Goal: Task Accomplishment & Management: Manage account settings

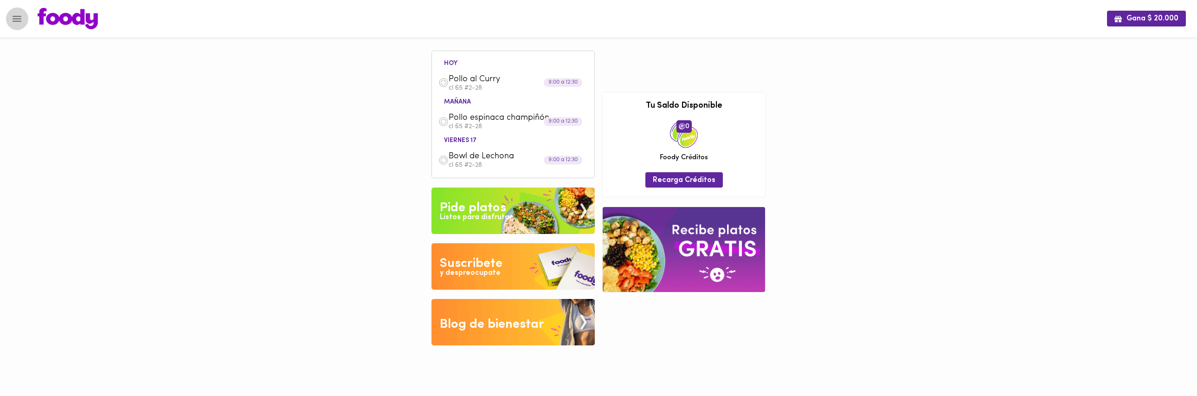
click at [22, 21] on icon "Menu" at bounding box center [17, 19] width 12 height 12
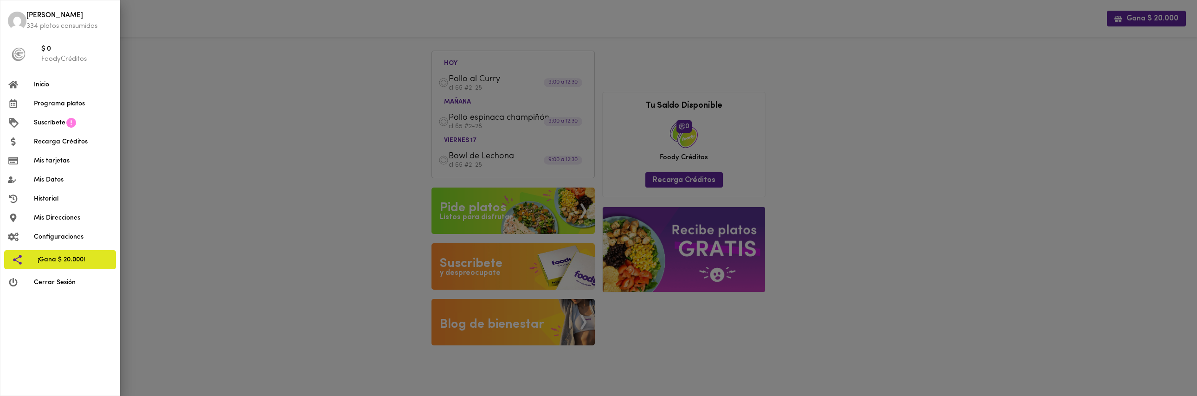
click at [58, 180] on span "Mis Datos" at bounding box center [73, 180] width 78 height 10
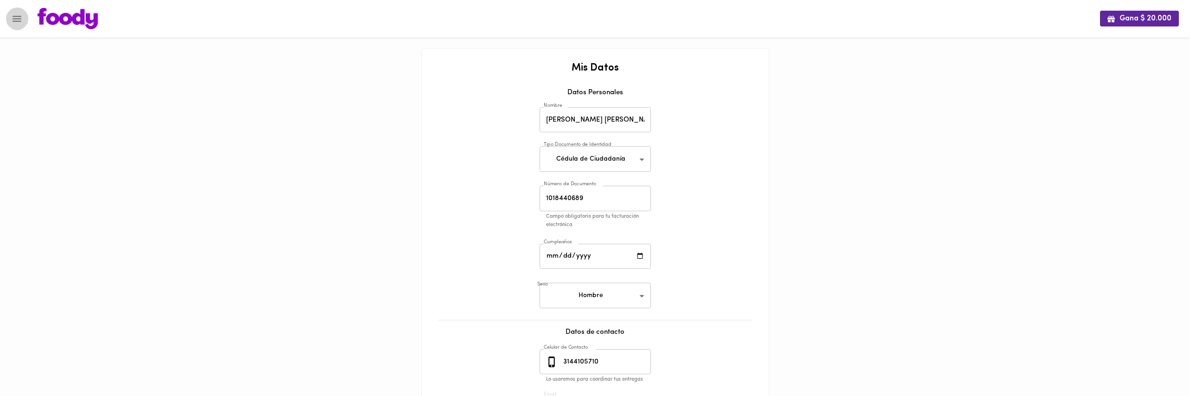
click at [24, 23] on button "Menu" at bounding box center [17, 18] width 23 height 23
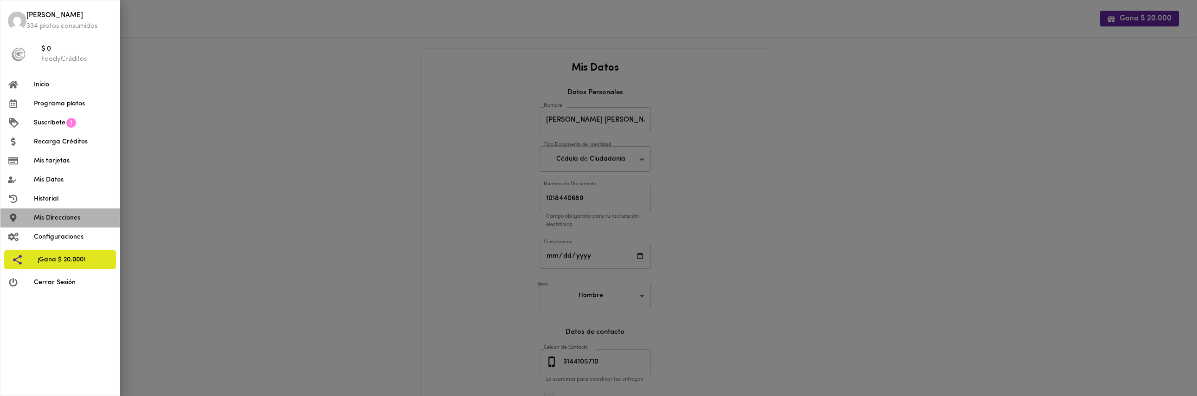
click at [62, 211] on li "Mis Direcciones" at bounding box center [59, 217] width 119 height 19
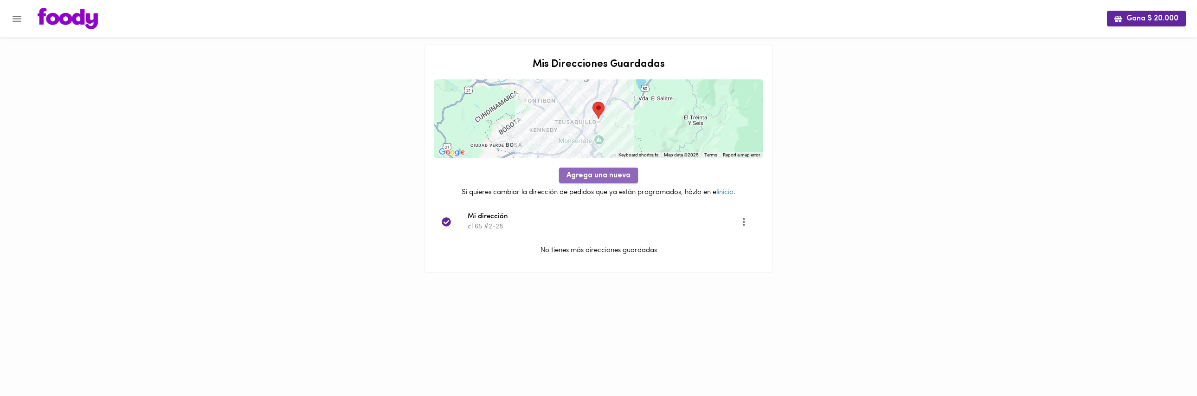
click at [617, 178] on span "Agrega una nueva" at bounding box center [599, 175] width 64 height 9
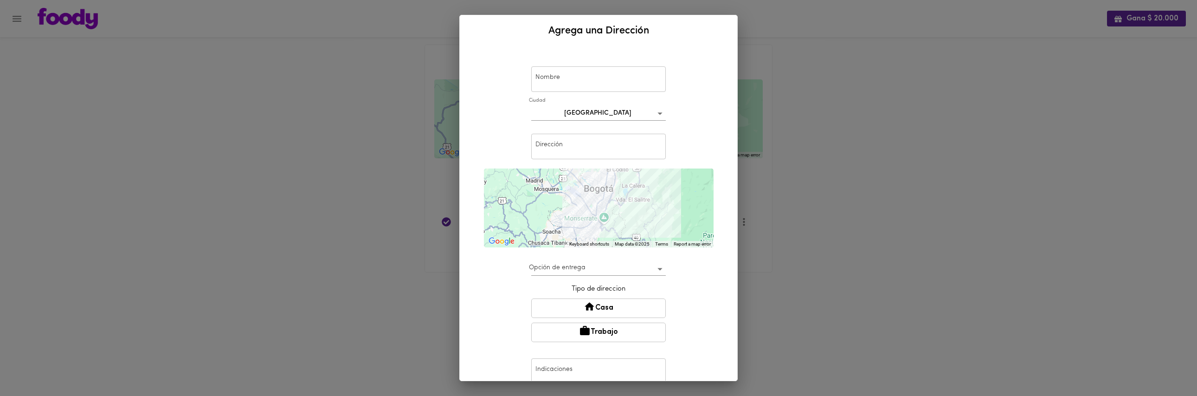
click at [599, 83] on input "text" at bounding box center [598, 79] width 135 height 26
drag, startPoint x: 566, startPoint y: 77, endPoint x: 522, endPoint y: 80, distance: 44.6
click at [522, 80] on div "Nombre Caqsa Nombre [GEOGRAPHIC_DATA] bogota Dirección Dirección ← Move left → …" at bounding box center [598, 242] width 255 height 385
type input "Casa"
click at [603, 136] on input "text" at bounding box center [598, 147] width 135 height 26
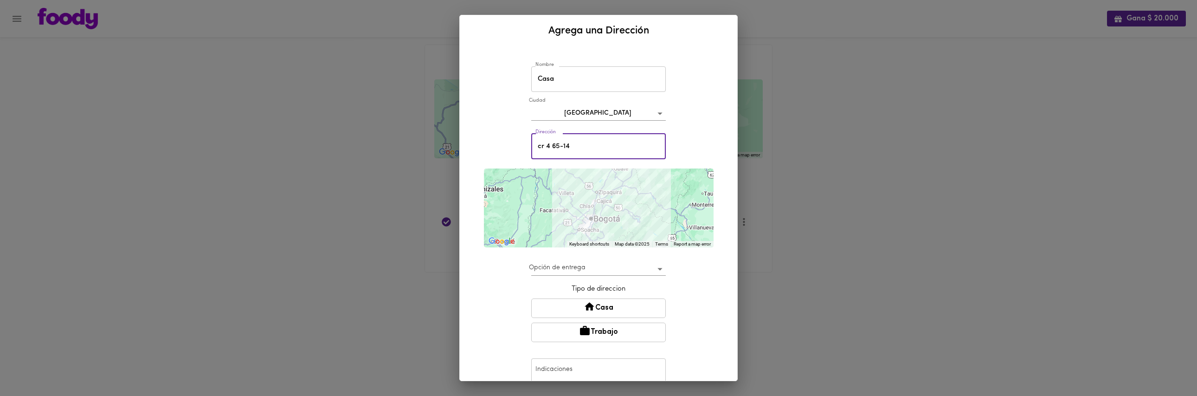
click at [600, 150] on input "cr 4 65-14" at bounding box center [598, 147] width 135 height 26
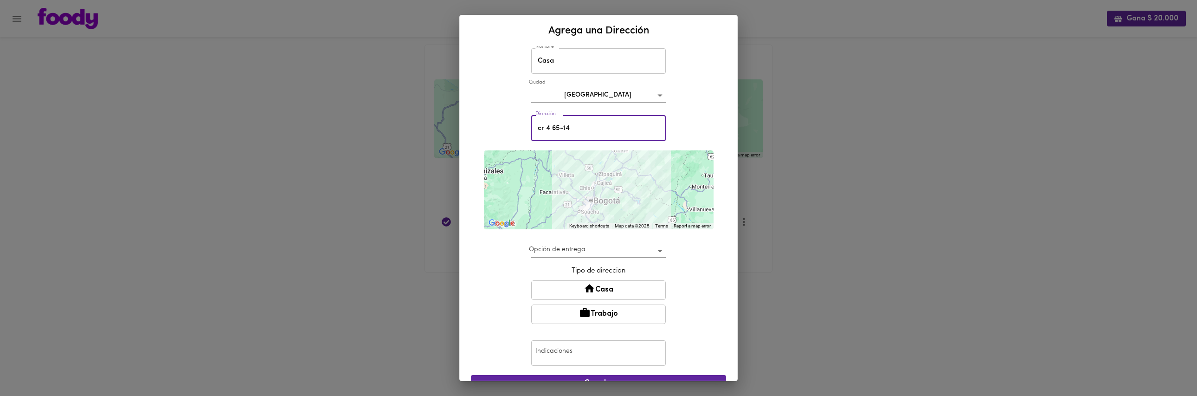
click at [607, 292] on button "Casa" at bounding box center [598, 289] width 135 height 19
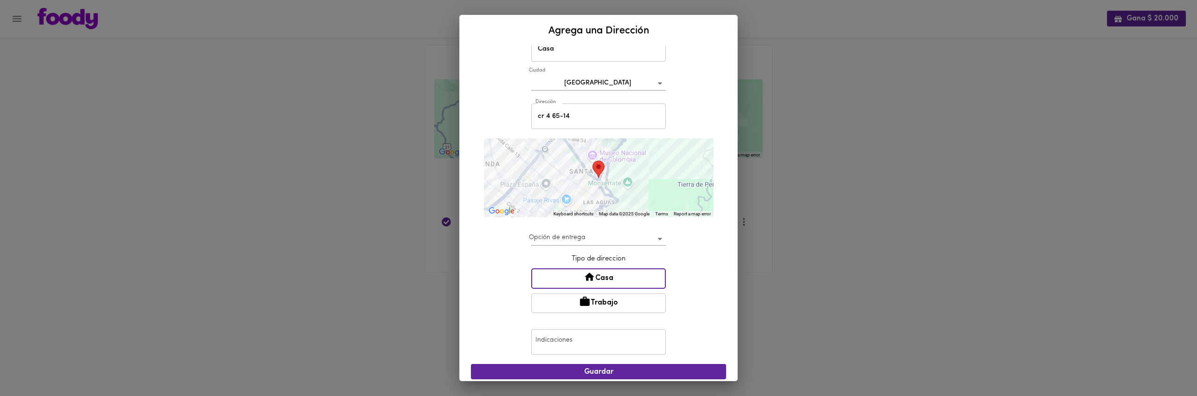
scroll to position [36, 0]
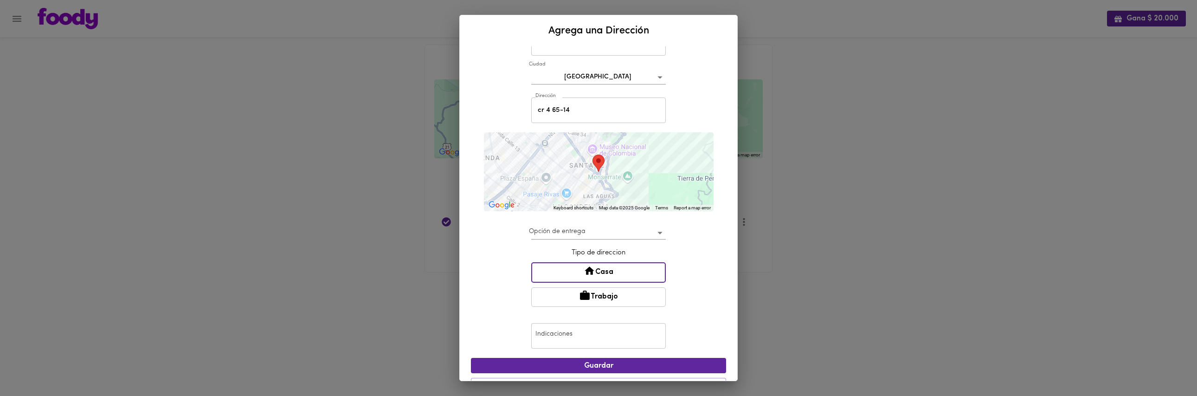
click at [603, 180] on div at bounding box center [599, 171] width 230 height 79
click at [589, 168] on div at bounding box center [599, 171] width 230 height 79
click at [588, 167] on div at bounding box center [599, 171] width 230 height 79
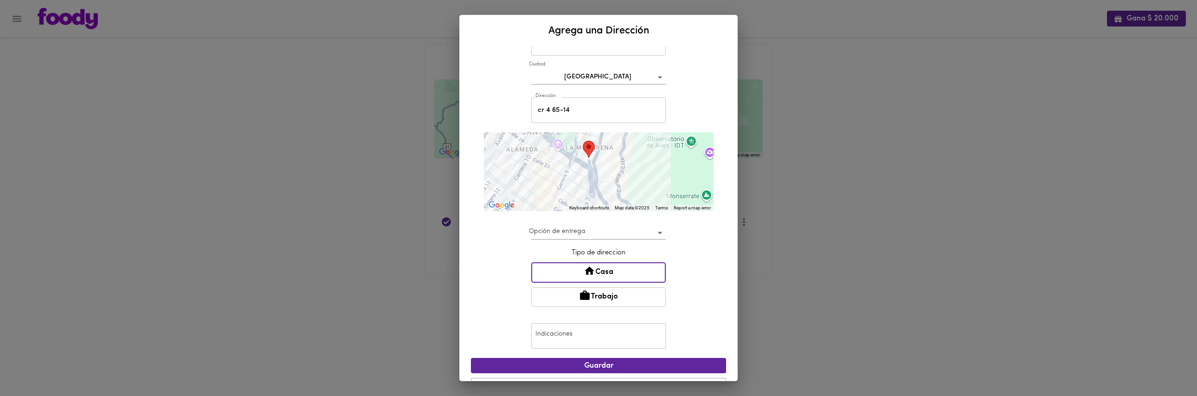
click at [588, 167] on div at bounding box center [599, 171] width 230 height 79
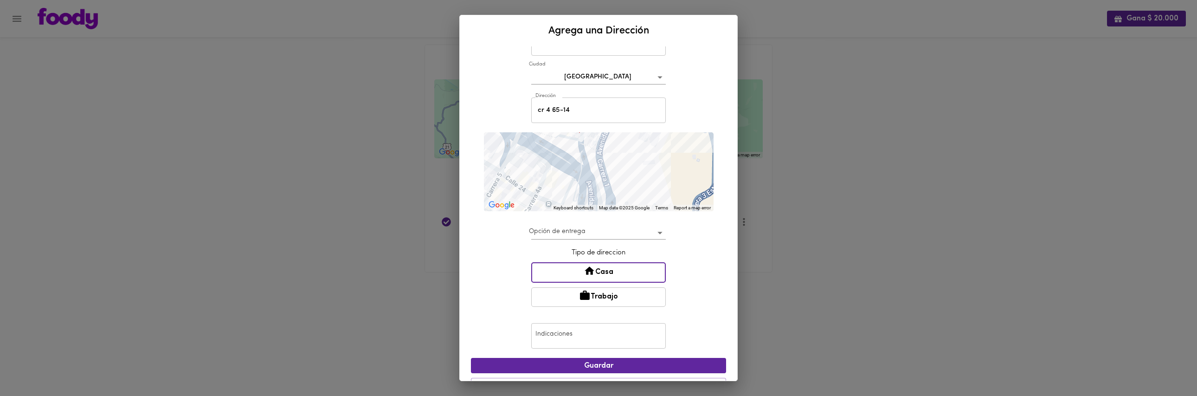
click at [587, 165] on div at bounding box center [599, 171] width 230 height 79
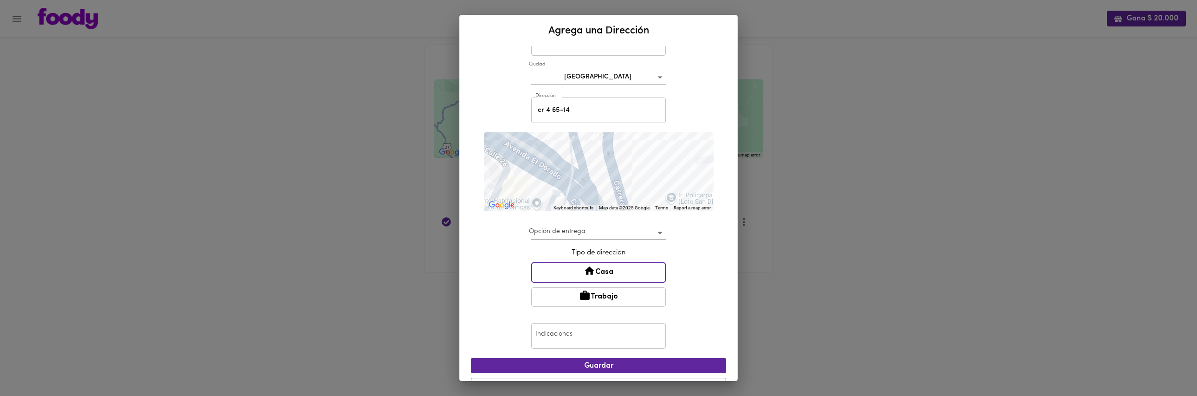
click at [585, 104] on input "cr 4 65-14" at bounding box center [598, 110] width 135 height 26
drag, startPoint x: 583, startPoint y: 107, endPoint x: 521, endPoint y: 111, distance: 61.8
click at [521, 111] on div "Nombre [GEOGRAPHIC_DATA] Dirección cr 4 65-14 Dirección ← Move left → Move righ…" at bounding box center [598, 207] width 255 height 386
click at [569, 107] on input "cr 4 65-14" at bounding box center [598, 110] width 135 height 26
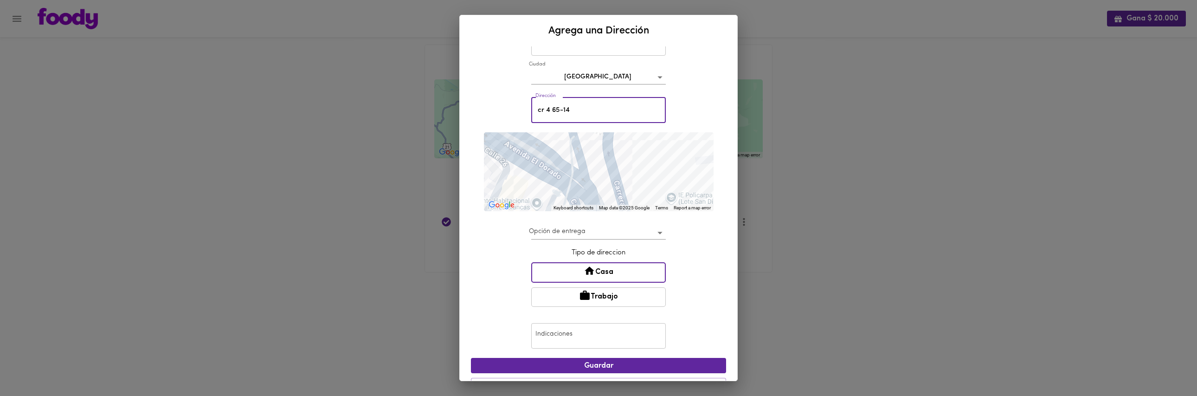
click at [569, 107] on input "cr 4 65-14" at bounding box center [598, 110] width 135 height 26
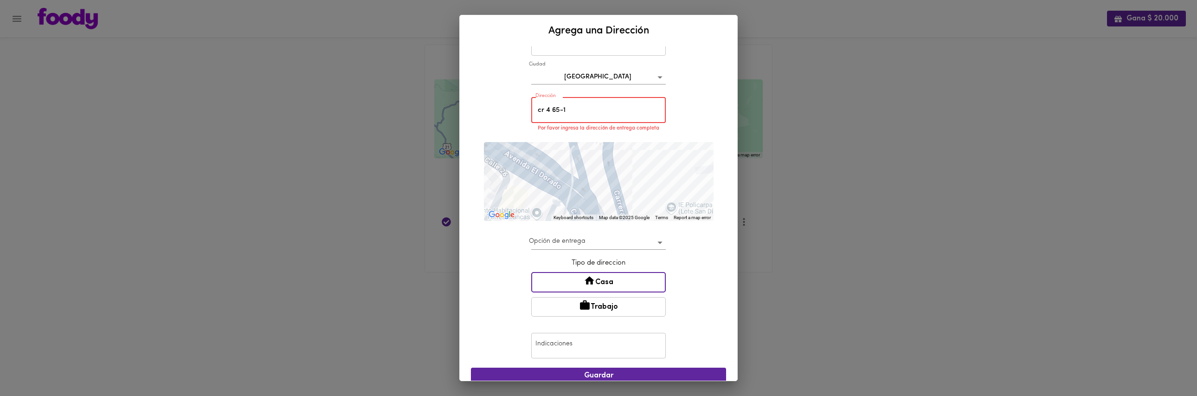
type input "cr 4 65-14"
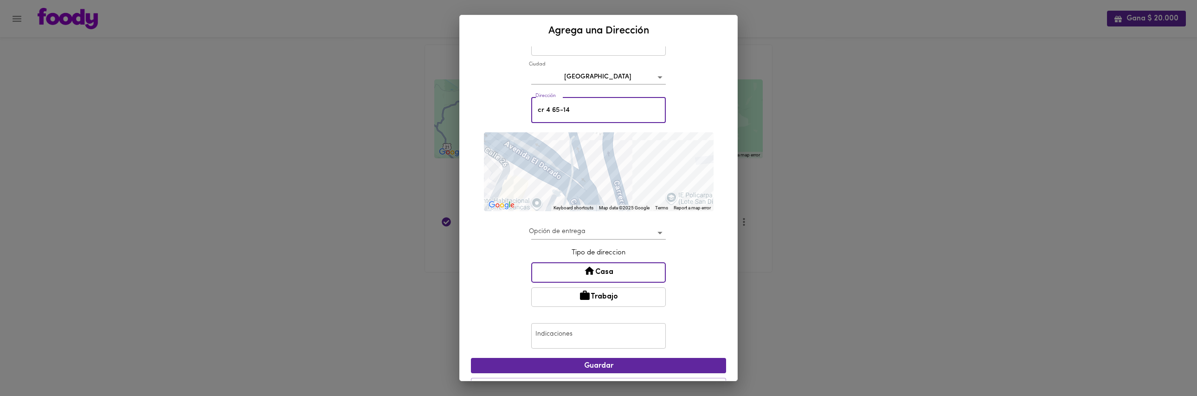
click at [663, 112] on div "Dirección cr 4 65-14 Dirección" at bounding box center [598, 110] width 139 height 30
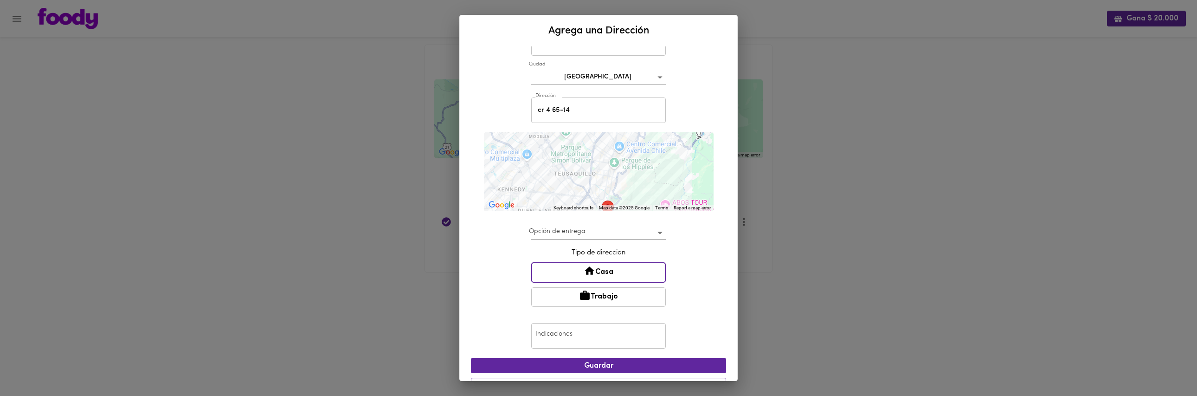
drag, startPoint x: 654, startPoint y: 146, endPoint x: 612, endPoint y: 182, distance: 56.3
click at [612, 182] on div at bounding box center [599, 171] width 230 height 79
drag, startPoint x: 616, startPoint y: 161, endPoint x: 582, endPoint y: 216, distance: 65.2
drag, startPoint x: 594, startPoint y: 187, endPoint x: 586, endPoint y: 119, distance: 67.9
drag, startPoint x: 561, startPoint y: 181, endPoint x: 611, endPoint y: 138, distance: 65.8
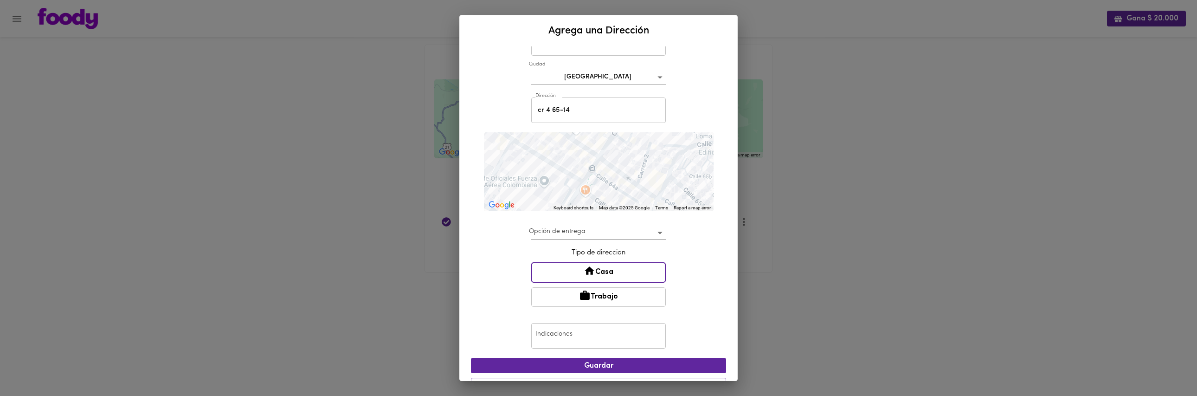
drag, startPoint x: 610, startPoint y: 161, endPoint x: 593, endPoint y: 183, distance: 27.8
click at [578, 179] on div at bounding box center [599, 171] width 230 height 79
click at [581, 178] on div at bounding box center [599, 171] width 230 height 79
click at [579, 180] on div at bounding box center [599, 171] width 230 height 79
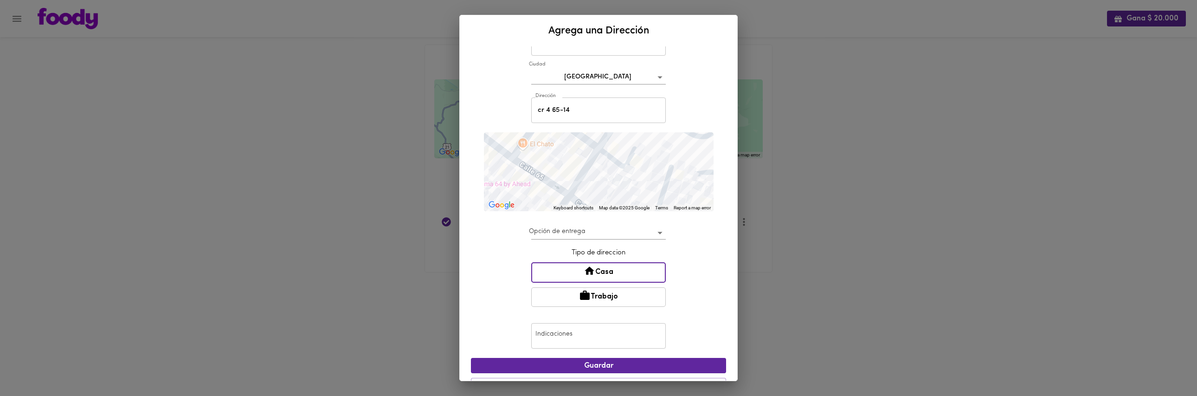
click at [579, 180] on div at bounding box center [599, 171] width 230 height 79
click at [577, 177] on div at bounding box center [599, 171] width 230 height 79
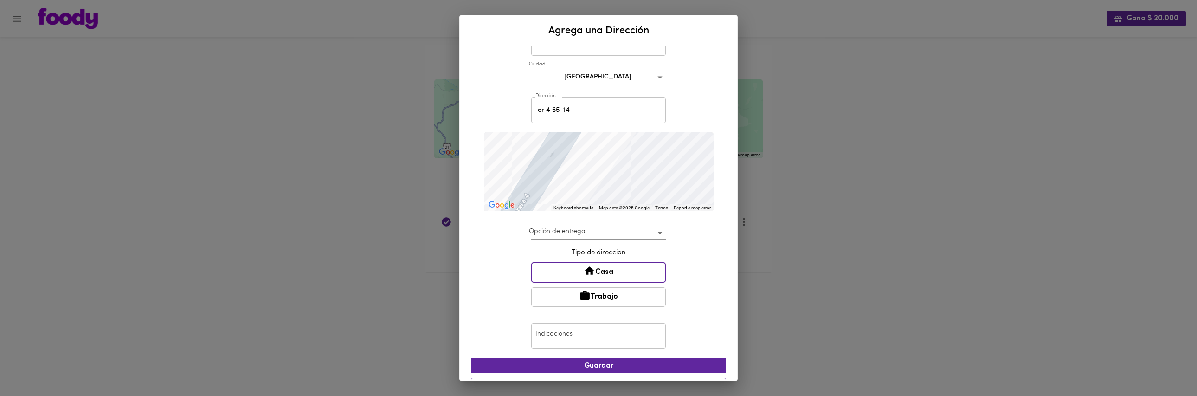
scroll to position [59, 0]
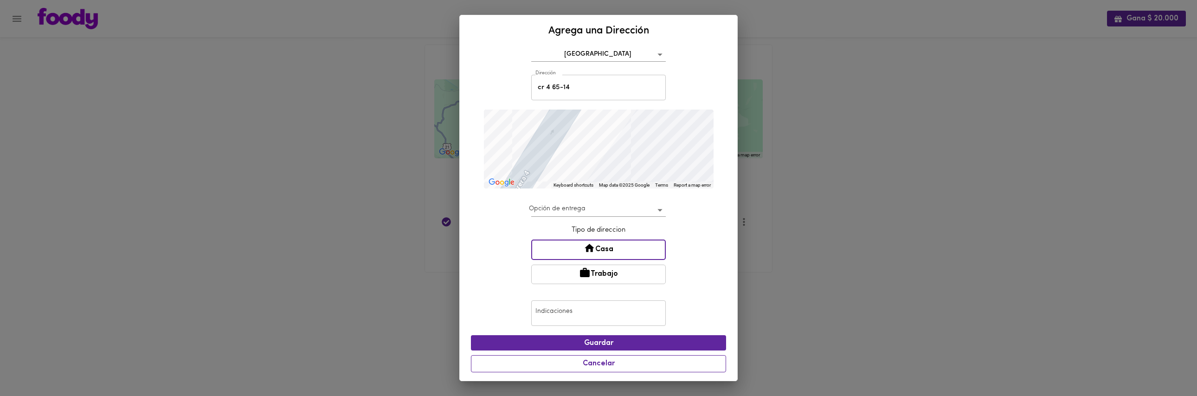
click at [616, 360] on span "Cancelar" at bounding box center [598, 363] width 243 height 9
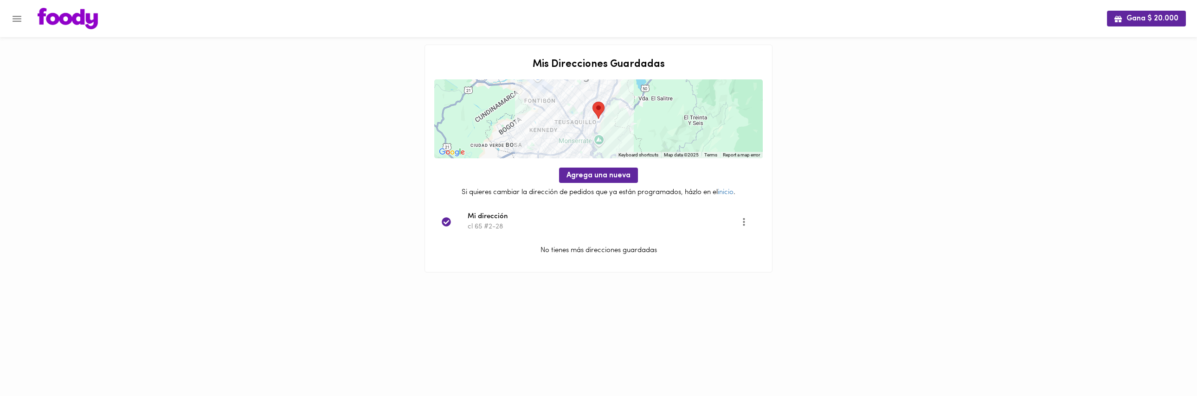
click at [740, 220] on icon "Opciones" at bounding box center [744, 222] width 12 height 12
click at [743, 222] on li "Editar" at bounding box center [749, 221] width 33 height 15
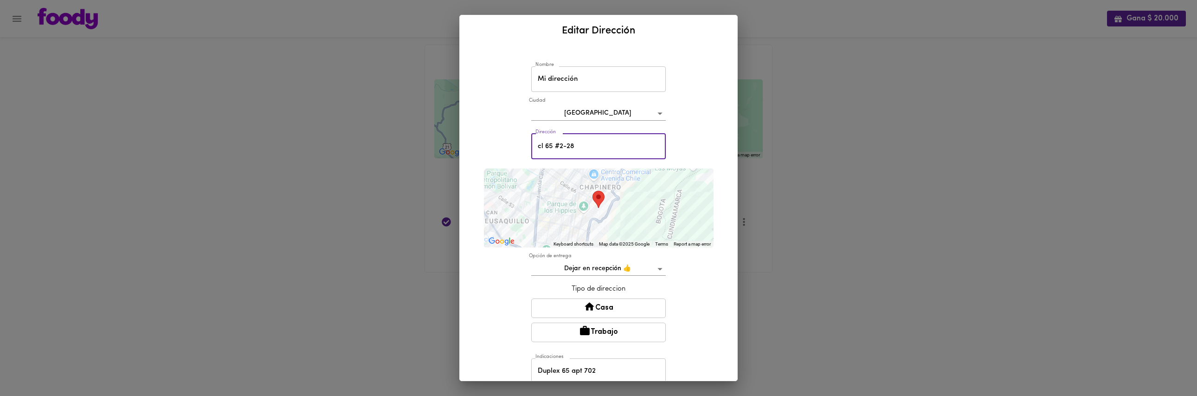
click at [607, 147] on input "cl 65 #2-28" at bounding box center [598, 147] width 135 height 26
drag, startPoint x: 612, startPoint y: 146, endPoint x: 522, endPoint y: 142, distance: 90.1
click at [522, 142] on div "Nombre Mi dirección [GEOGRAPHIC_DATA] Dirección cl 65 #2-28 Dirección ← Move le…" at bounding box center [598, 258] width 255 height 417
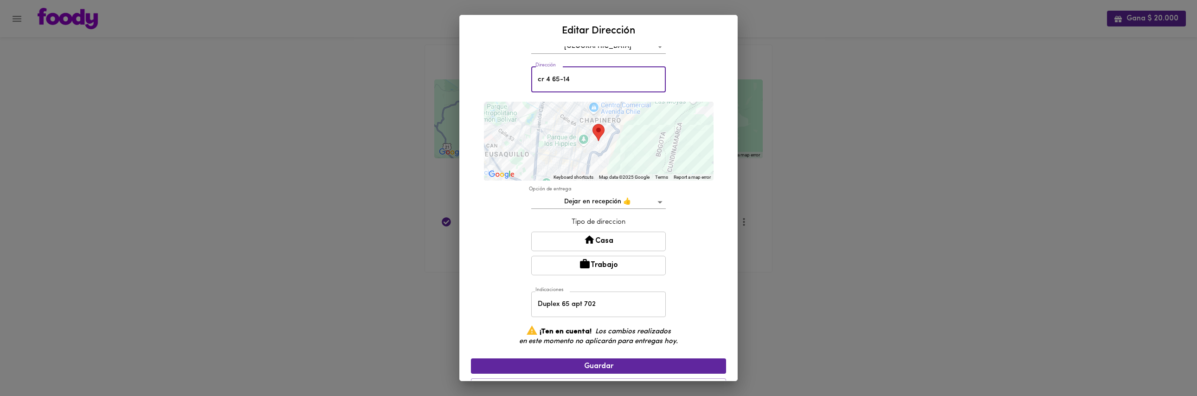
scroll to position [90, 0]
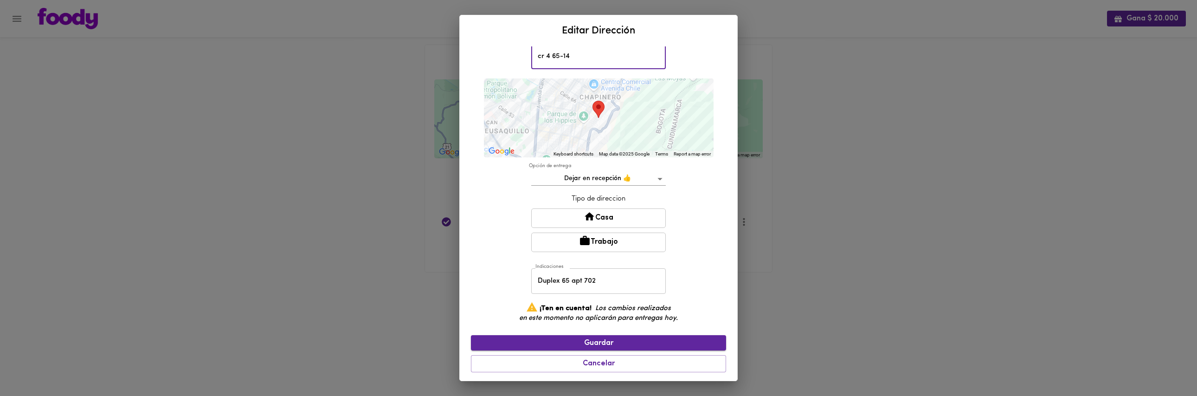
click at [616, 335] on button "Guardar" at bounding box center [598, 342] width 255 height 15
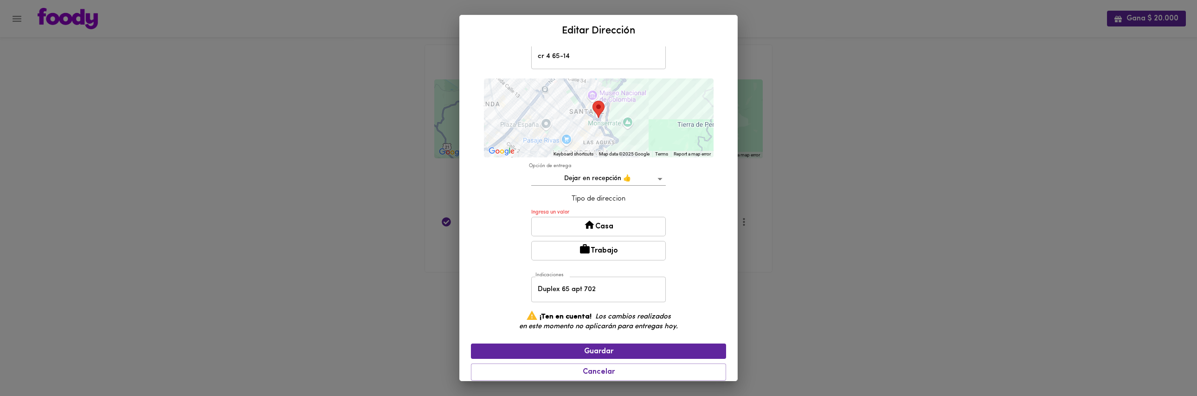
click at [613, 226] on button "Casa" at bounding box center [598, 226] width 135 height 19
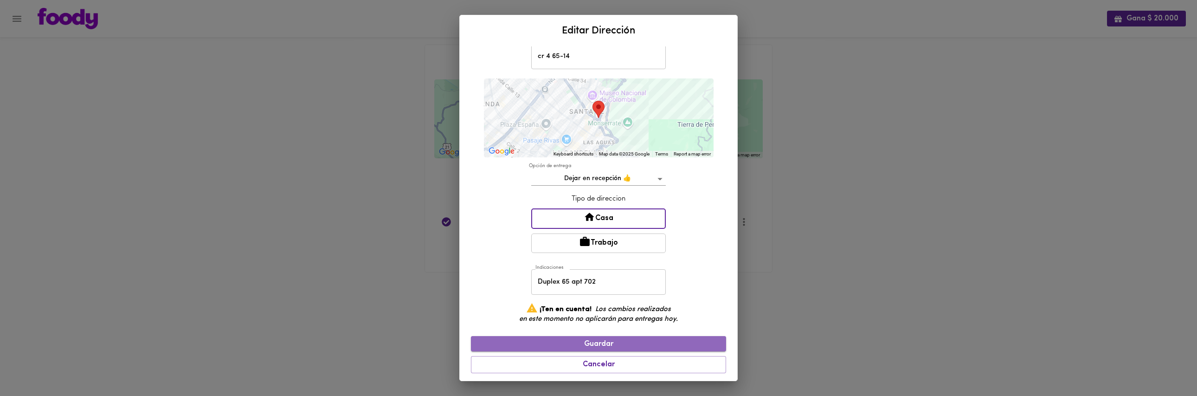
click at [652, 341] on span "Guardar" at bounding box center [598, 344] width 240 height 9
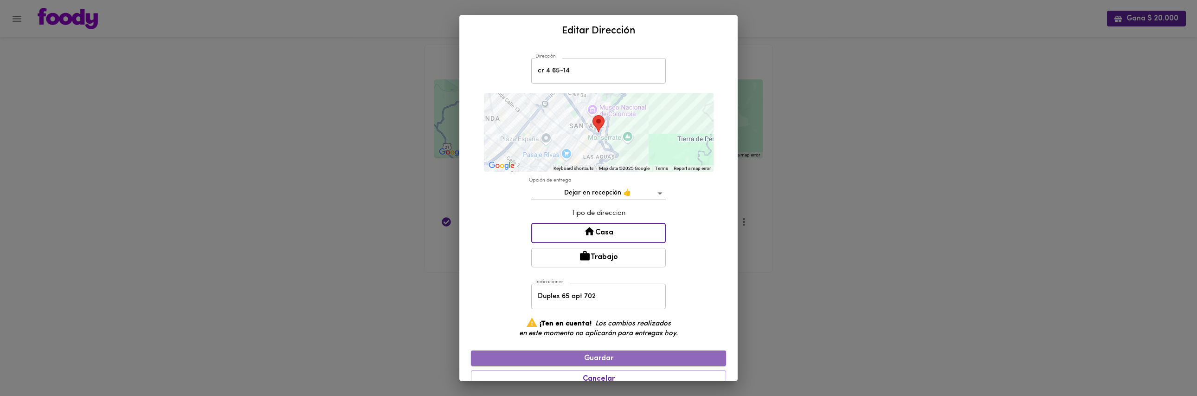
type input "cl 65 #2-28"
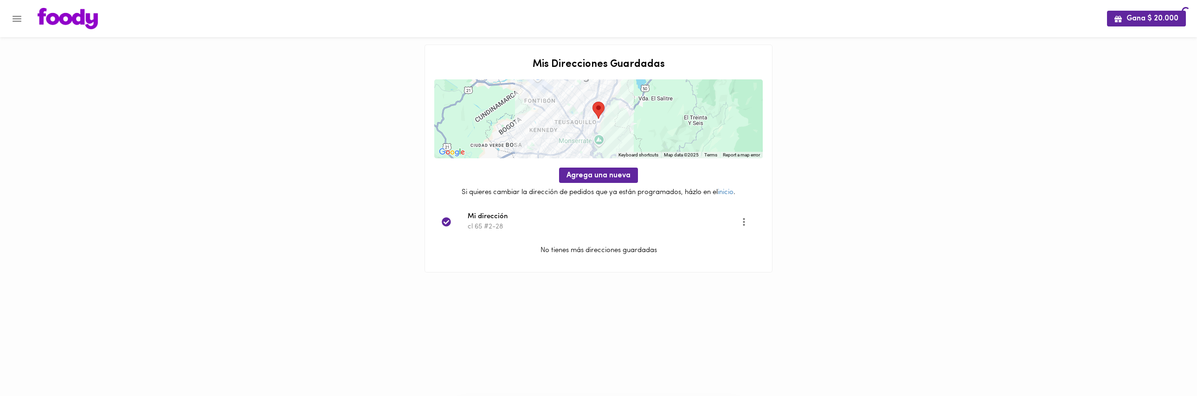
scroll to position [0, 0]
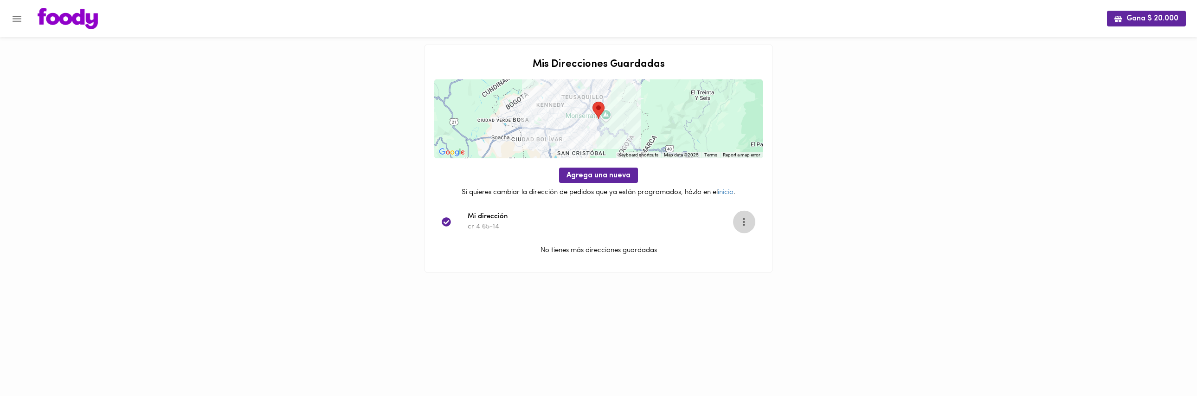
click at [744, 220] on icon "Opciones" at bounding box center [744, 222] width 2 height 8
click at [749, 220] on li "Editar" at bounding box center [749, 221] width 33 height 15
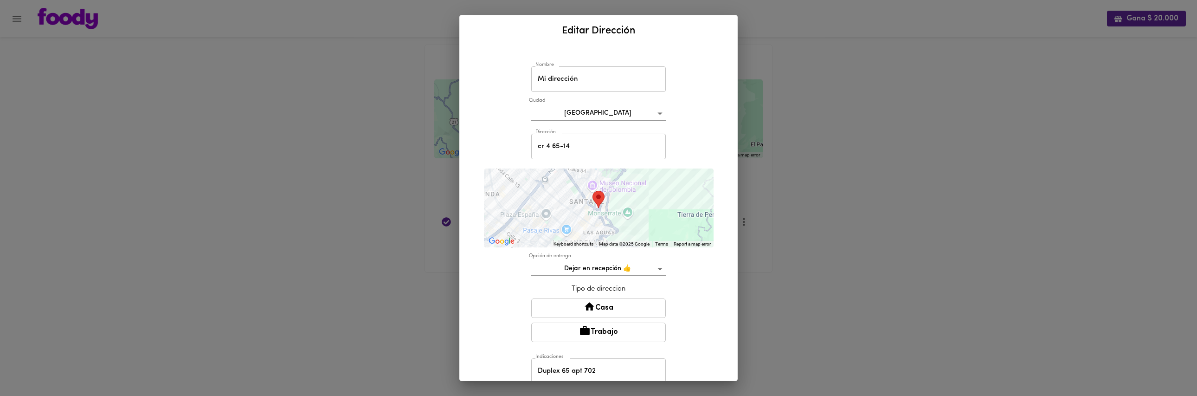
click at [633, 152] on input "cr 4 65-14" at bounding box center [598, 147] width 135 height 26
click at [625, 81] on input "Mi dirección" at bounding box center [598, 79] width 135 height 26
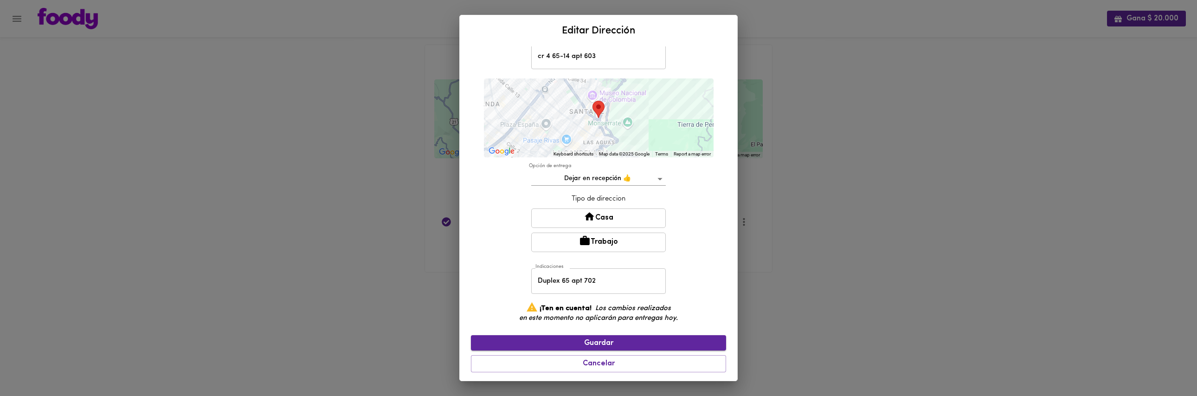
click at [639, 342] on span "Guardar" at bounding box center [598, 343] width 240 height 9
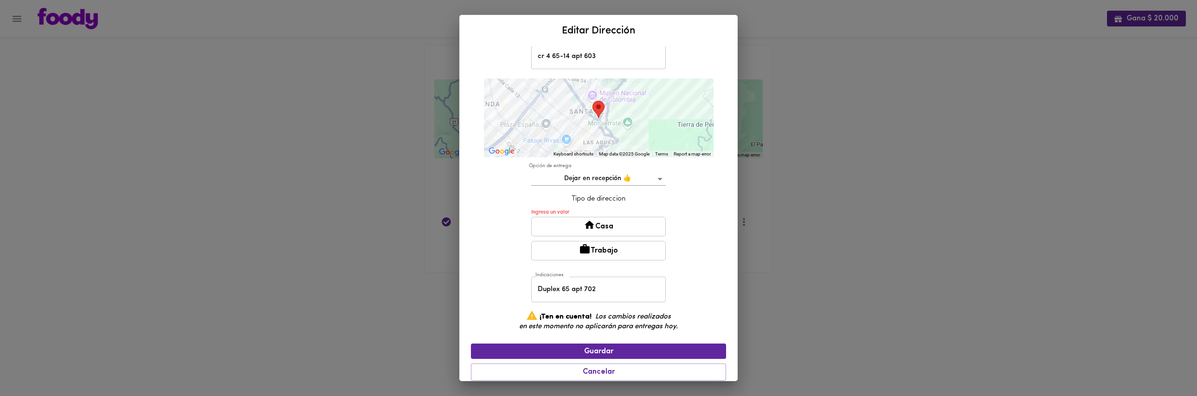
click at [616, 222] on button "Casa" at bounding box center [598, 226] width 135 height 19
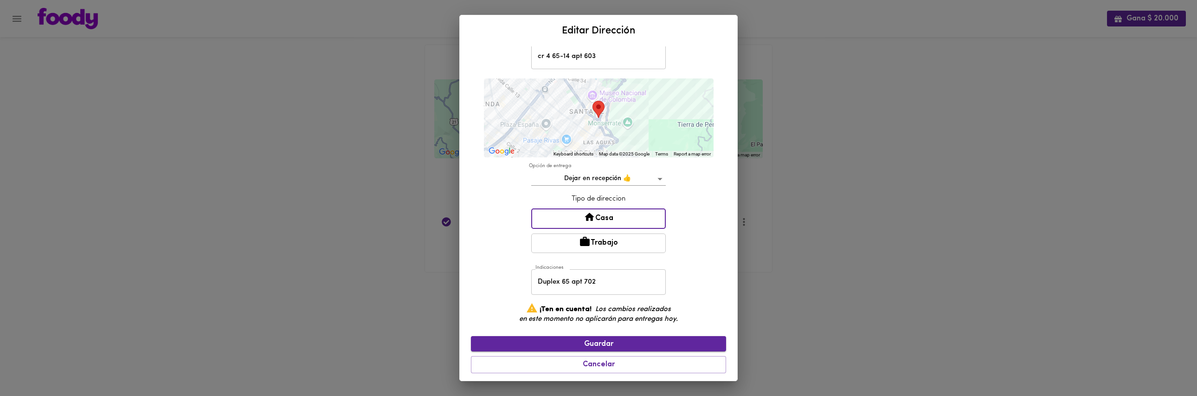
click at [597, 339] on button "Guardar" at bounding box center [598, 343] width 255 height 15
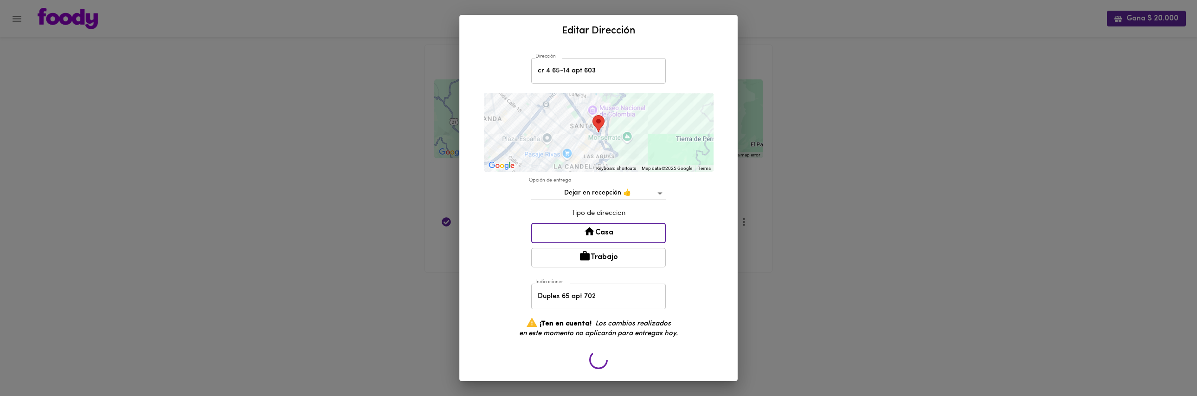
type input "cr 4 65-14"
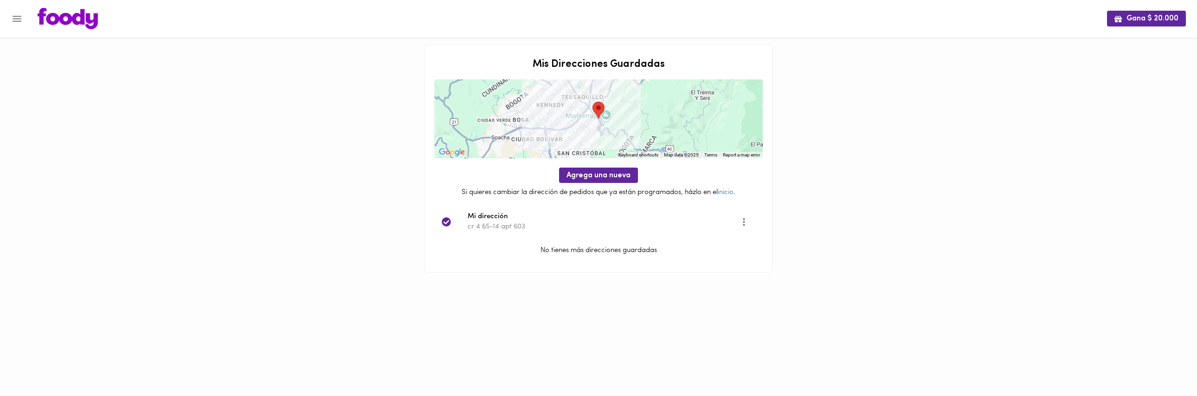
click at [16, 22] on icon "Menu" at bounding box center [17, 19] width 12 height 12
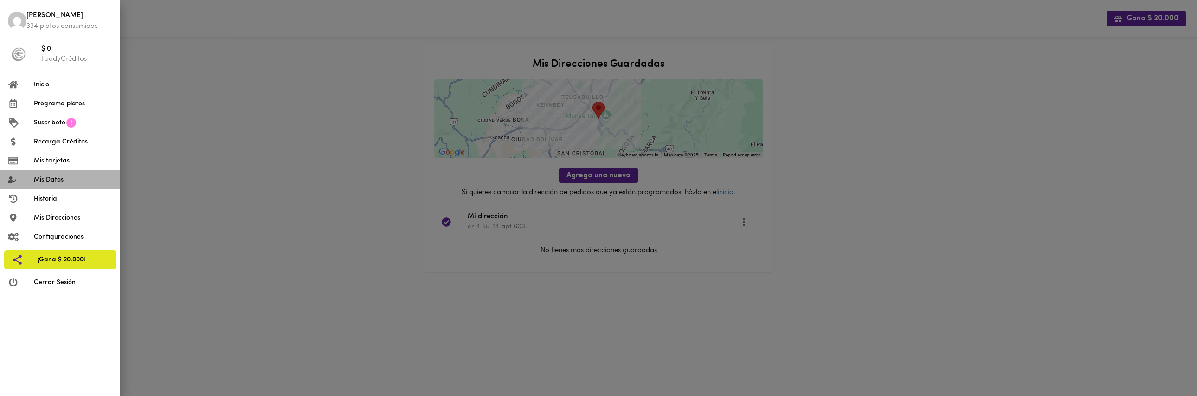
click at [71, 177] on span "Mis Datos" at bounding box center [73, 180] width 78 height 10
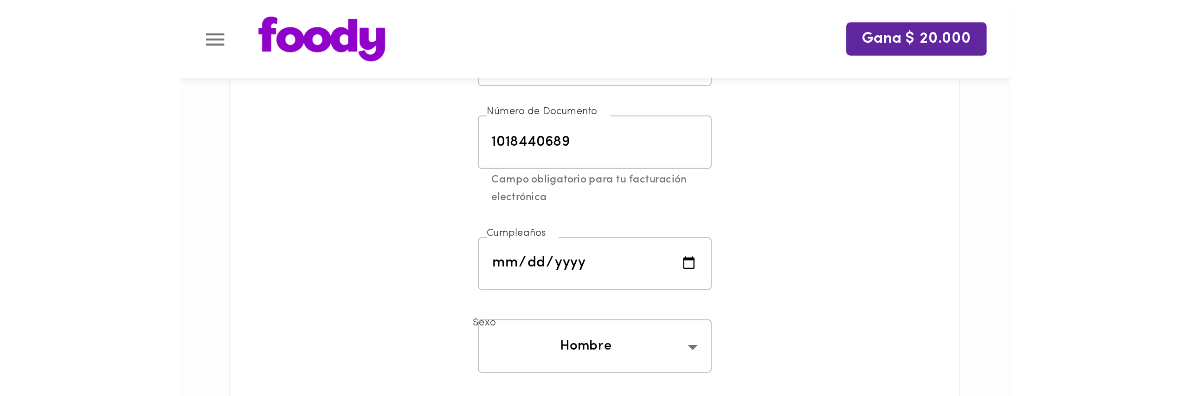
scroll to position [131, 0]
